Goal: Task Accomplishment & Management: Manage account settings

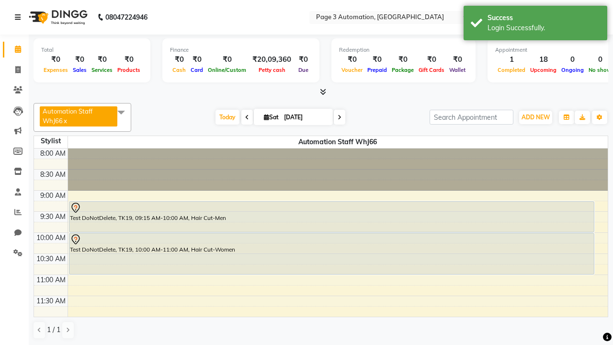
click at [20, 17] on icon at bounding box center [18, 17] width 6 height 7
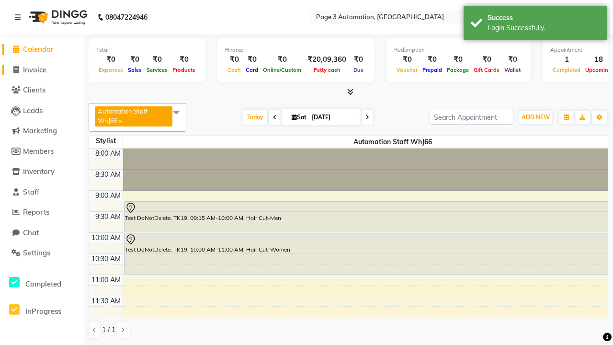
click at [42, 69] on span "Invoice" at bounding box center [34, 69] width 23 height 9
select select "2774"
select select "service"
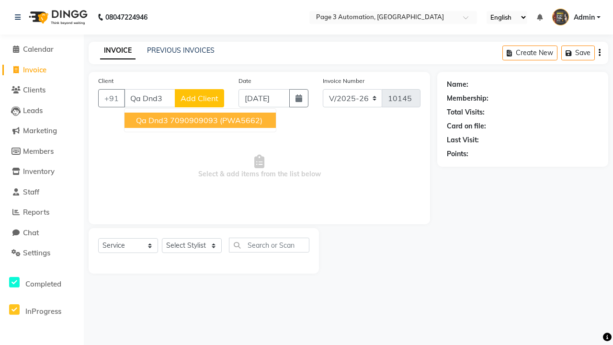
click at [201, 120] on ngb-highlight "7090909093" at bounding box center [194, 120] width 48 height 10
type input "7090909093"
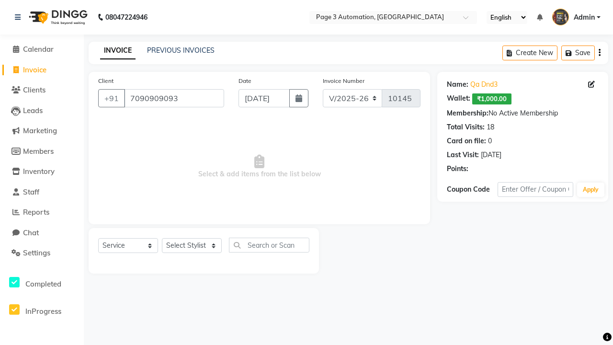
select select "71572"
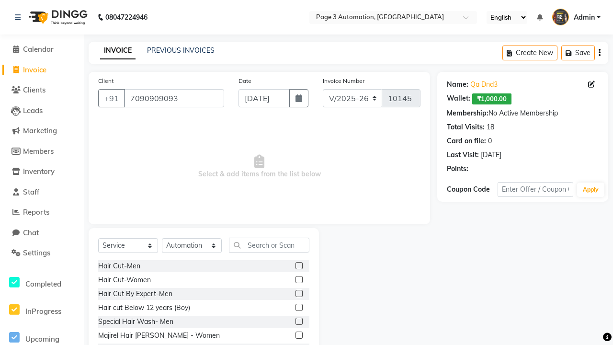
click at [298, 266] on label at bounding box center [298, 265] width 7 height 7
click at [298, 266] on input "checkbox" at bounding box center [298, 266] width 6 height 6
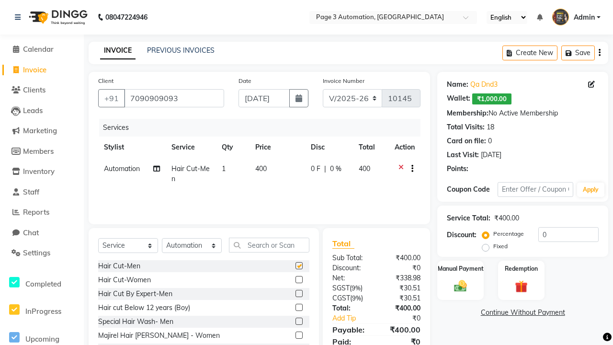
checkbox input "false"
click at [460, 268] on label "Manual Payment" at bounding box center [460, 267] width 48 height 9
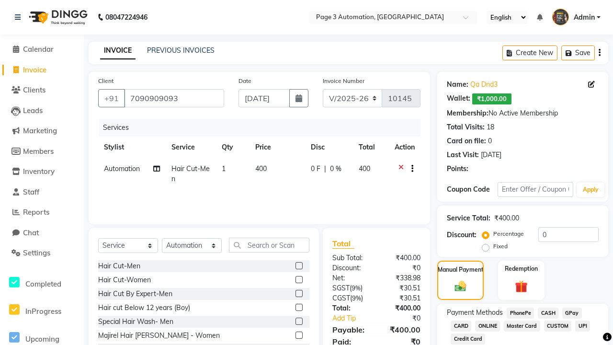
click at [548, 313] on span "CASH" at bounding box center [547, 312] width 21 height 11
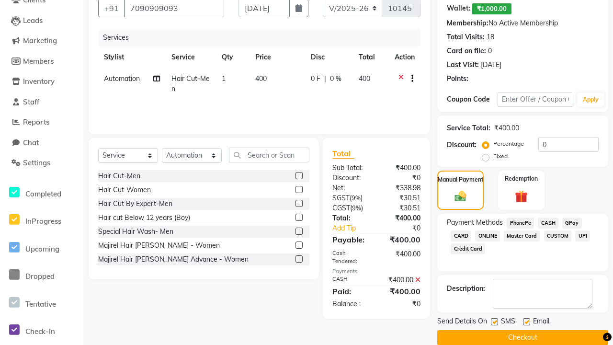
click at [494, 321] on label at bounding box center [494, 321] width 7 height 7
click at [494, 321] on input "checkbox" at bounding box center [494, 322] width 6 height 6
checkbox input "false"
click at [526, 321] on label at bounding box center [526, 321] width 7 height 7
click at [526, 321] on input "checkbox" at bounding box center [526, 322] width 6 height 6
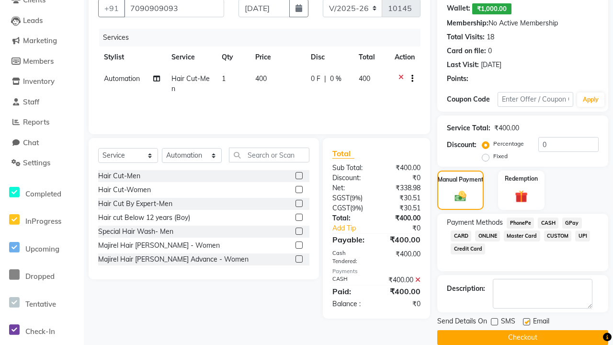
checkbox input "false"
click at [522, 337] on button "Checkout" at bounding box center [522, 337] width 171 height 15
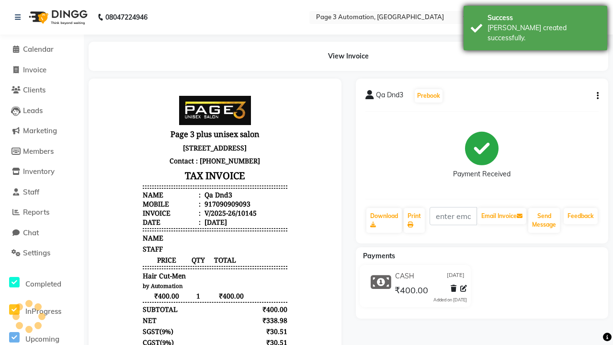
click at [535, 24] on div "[PERSON_NAME] created successfully." at bounding box center [543, 33] width 112 height 20
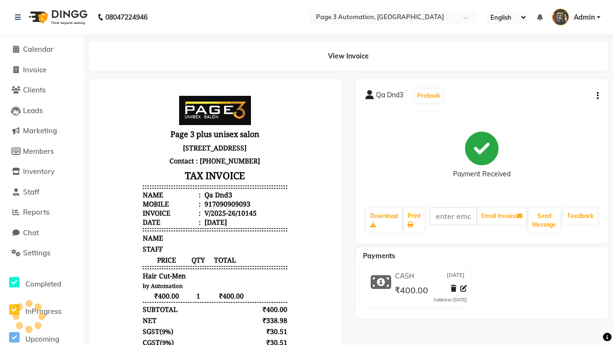
click at [595, 96] on button "button" at bounding box center [596, 96] width 6 height 10
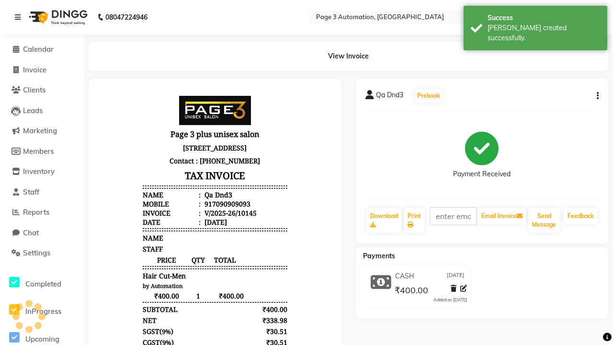
select select "service"
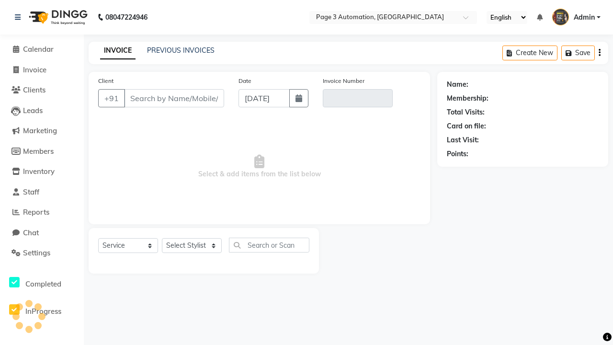
type input "7090909093"
type input "V/2025-26/10145"
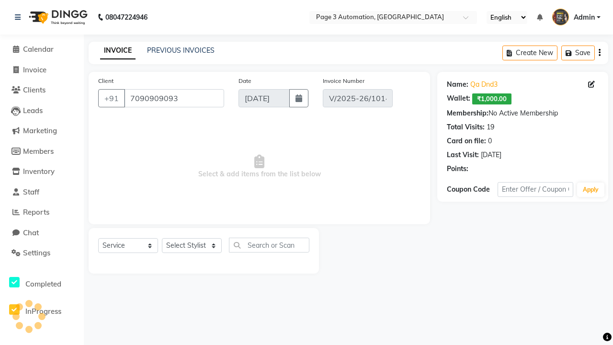
select select "71572"
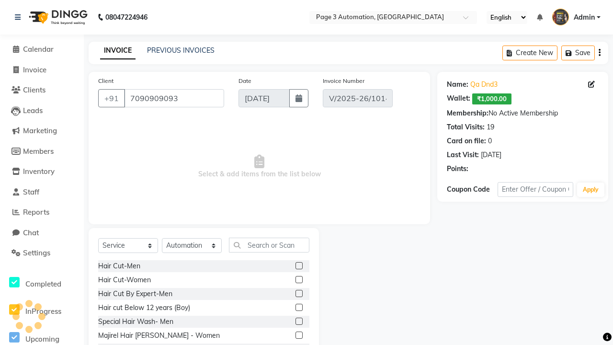
click at [298, 293] on label at bounding box center [298, 293] width 7 height 7
click at [298, 293] on input "checkbox" at bounding box center [298, 294] width 6 height 6
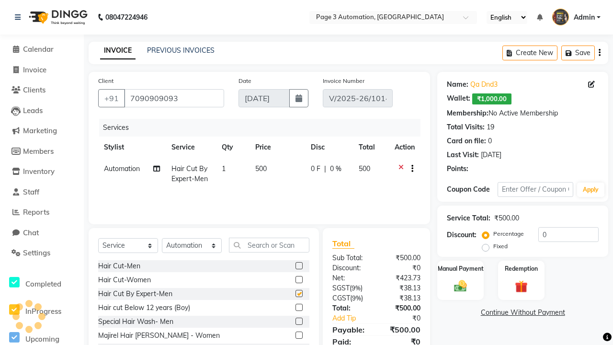
checkbox input "false"
select select "select"
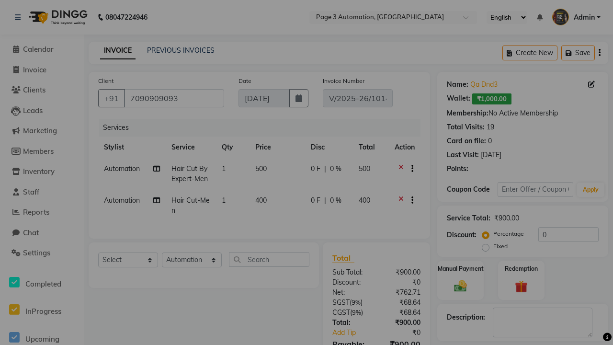
click at [324, 229] on button "Checkout" at bounding box center [332, 239] width 50 height 21
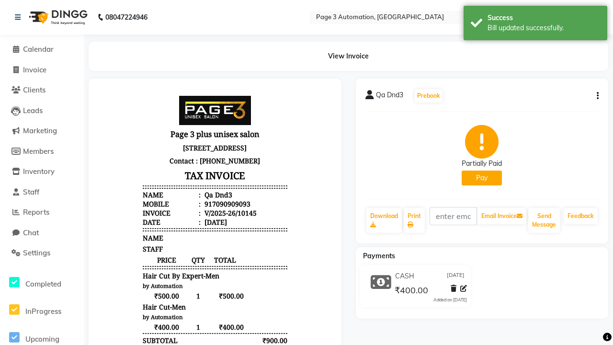
click at [535, 24] on div "Bill updated successfully." at bounding box center [543, 28] width 112 height 10
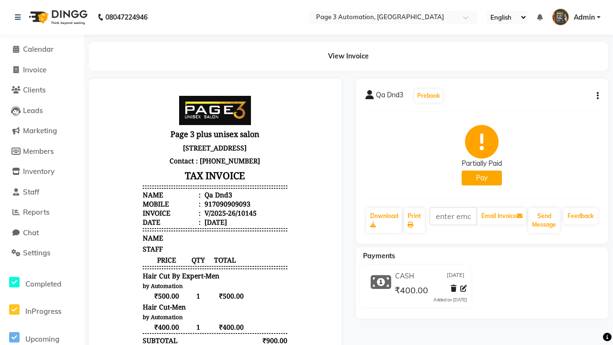
click at [595, 96] on button "button" at bounding box center [596, 96] width 6 height 10
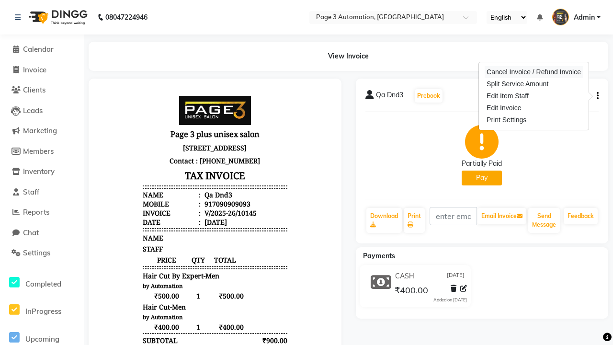
click at [533, 72] on div "Cancel Invoice / Refund Invoice" at bounding box center [533, 72] width 98 height 12
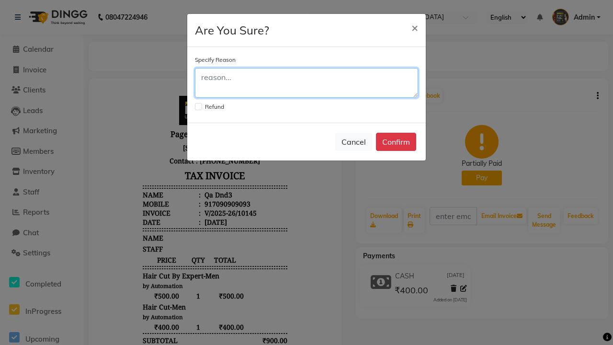
click at [306, 83] on textarea at bounding box center [306, 83] width 223 height 30
type textarea "Testing"
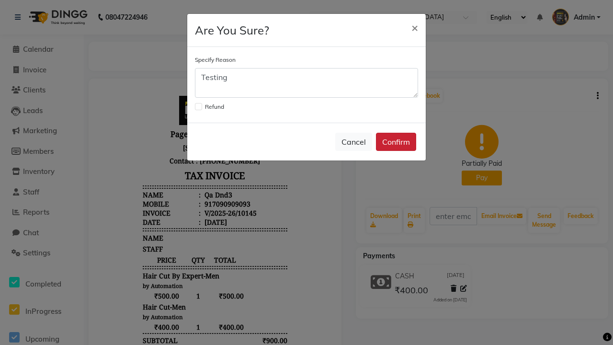
click at [396, 142] on button "Confirm" at bounding box center [396, 142] width 40 height 18
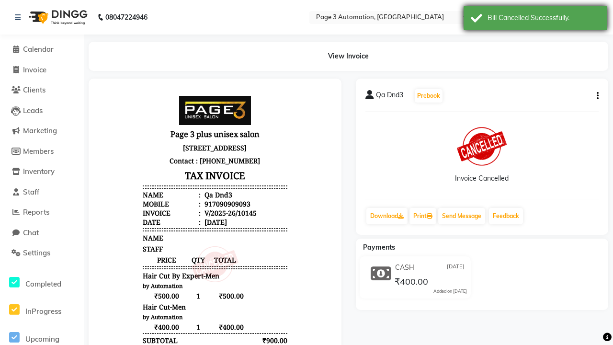
click at [535, 19] on div "Bill Cancelled Successfully." at bounding box center [543, 18] width 112 height 10
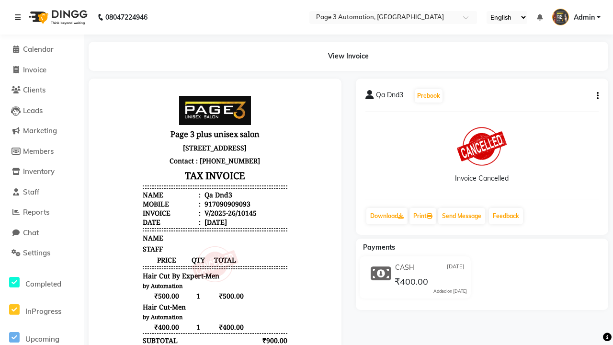
click at [20, 17] on icon at bounding box center [18, 17] width 6 height 7
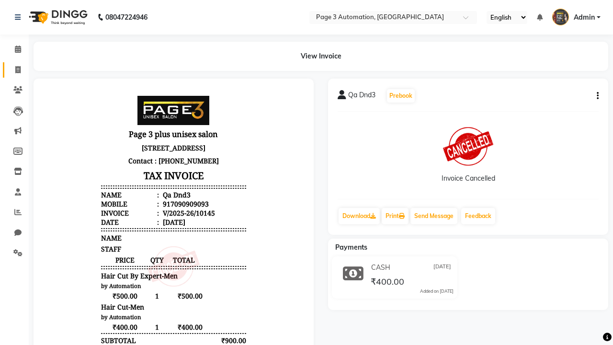
click at [14, 69] on span at bounding box center [18, 70] width 17 height 11
select select "service"
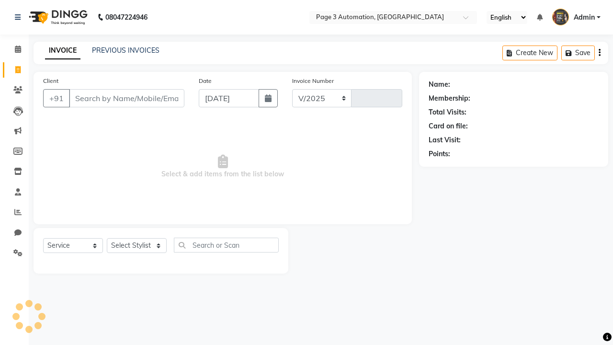
select select "2774"
type input "10146"
click at [125, 50] on link "PREVIOUS INVOICES" at bounding box center [125, 50] width 67 height 9
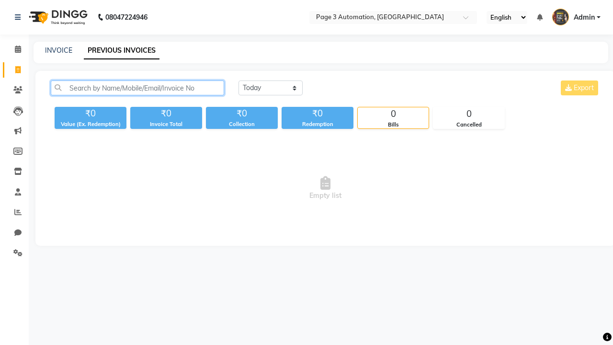
click at [137, 88] on input "text" at bounding box center [137, 87] width 173 height 15
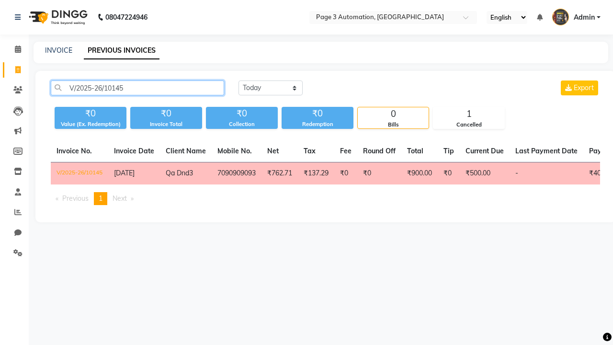
type input "V/2025-26/10145"
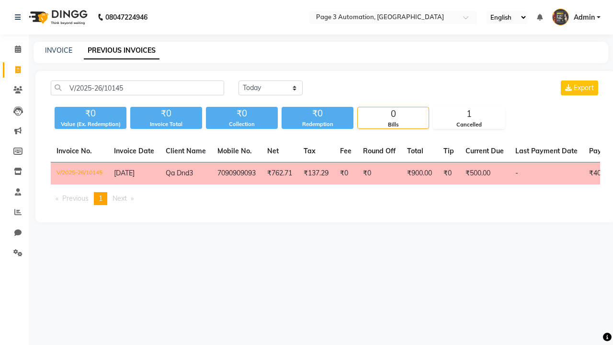
click at [576, 17] on span "Admin" at bounding box center [583, 17] width 21 height 10
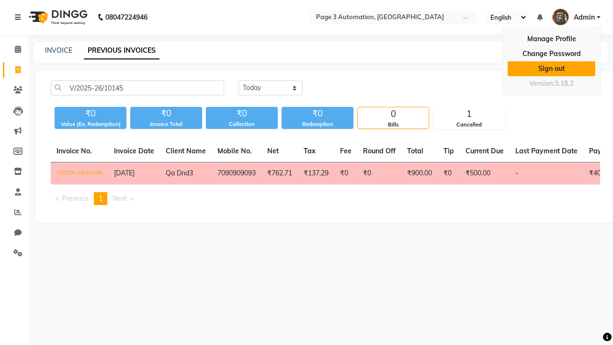
click at [551, 68] on link "Sign out" at bounding box center [551, 68] width 88 height 15
